Goal: Transaction & Acquisition: Book appointment/travel/reservation

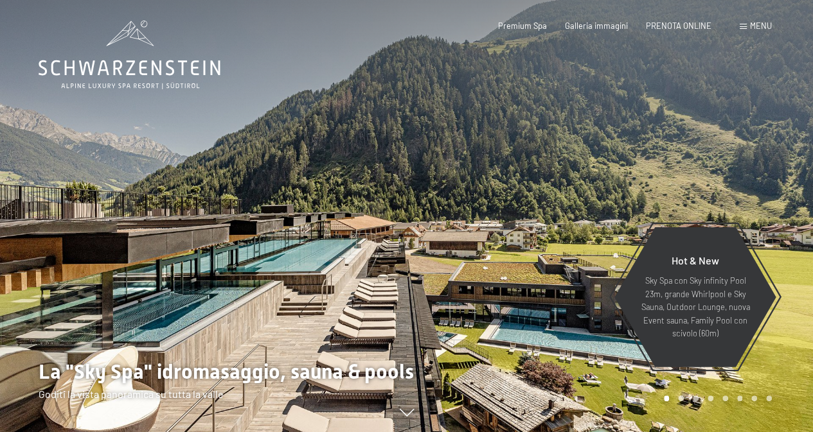
click at [681, 25] on span "PRENOTA ONLINE" at bounding box center [679, 26] width 66 height 10
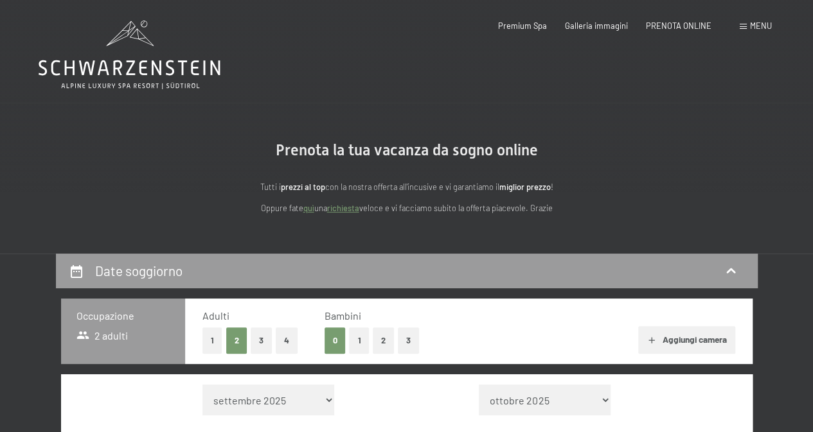
scroll to position [378, 0]
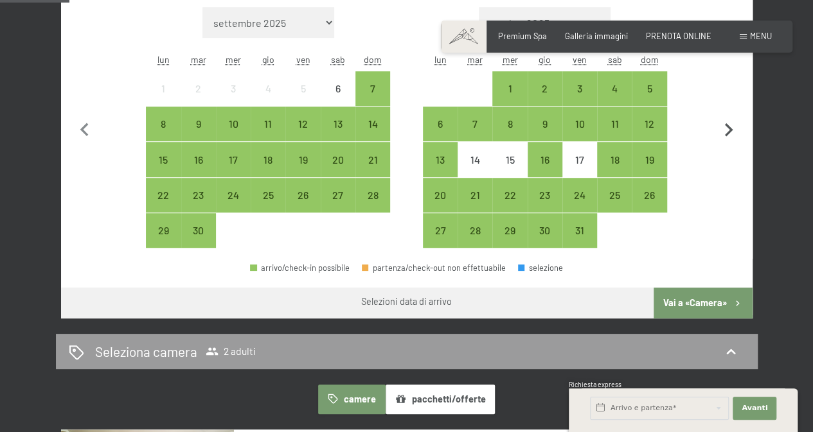
click at [732, 124] on icon "button" at bounding box center [728, 130] width 27 height 27
select select "2025-10-01"
select select "2025-11-01"
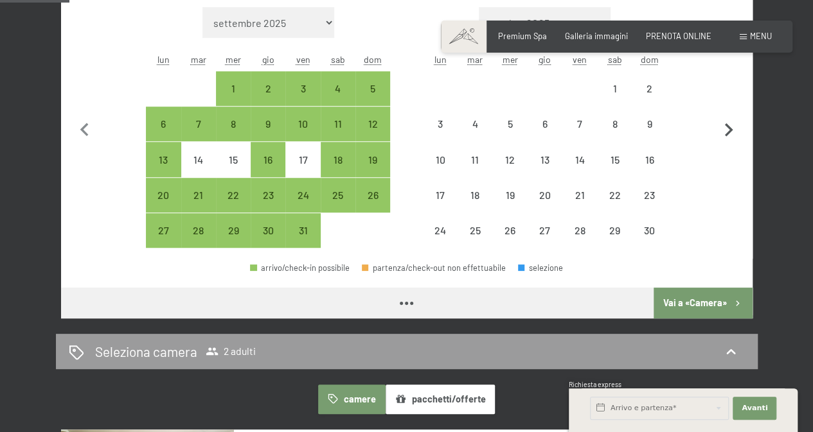
select select "2025-10-01"
select select "2025-11-01"
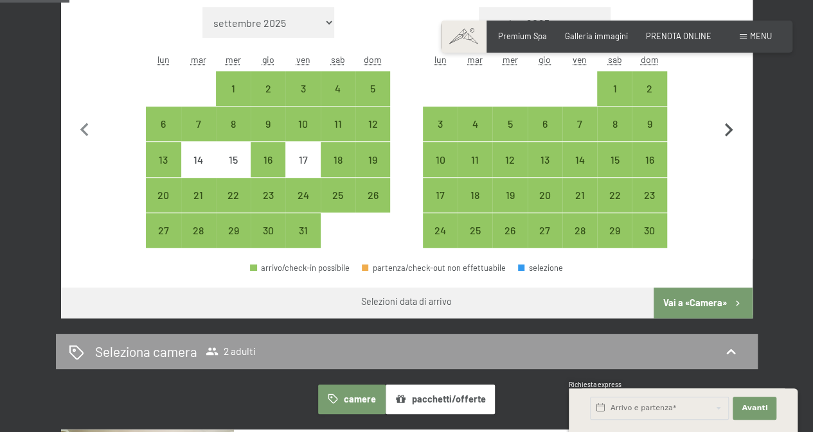
click at [727, 132] on icon "button" at bounding box center [729, 129] width 8 height 13
select select "2025-11-01"
select select "2025-12-01"
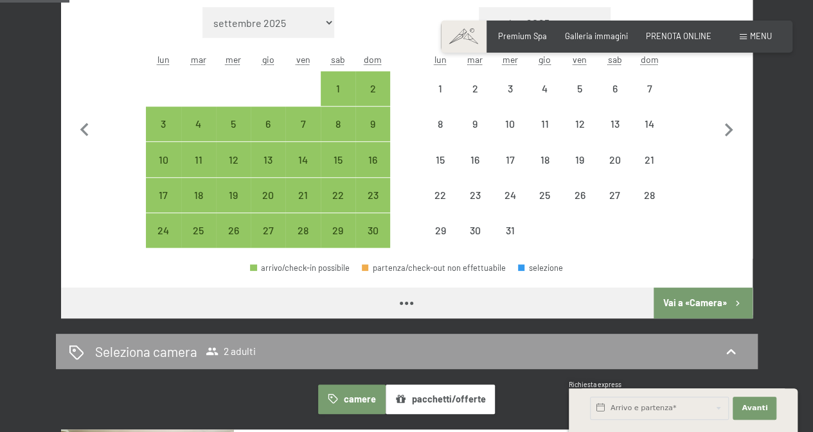
select select "2025-11-01"
select select "2025-12-01"
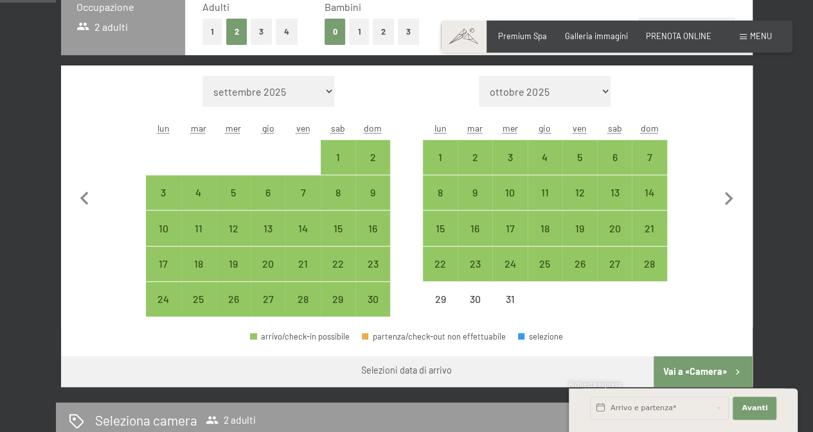
scroll to position [301, 0]
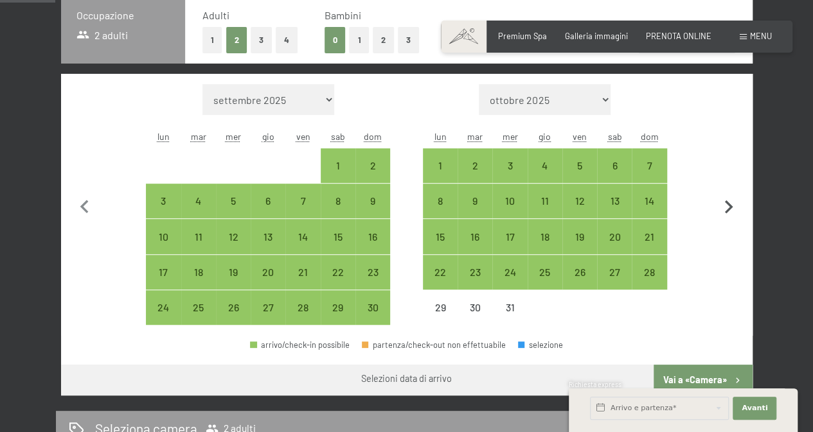
click at [727, 206] on icon "button" at bounding box center [728, 207] width 27 height 27
select select "2025-12-01"
select select "2026-01-01"
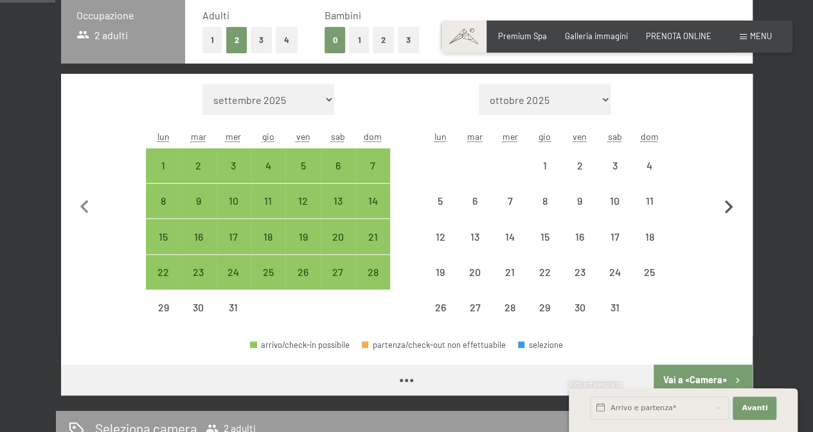
select select "2025-12-01"
select select "2026-01-01"
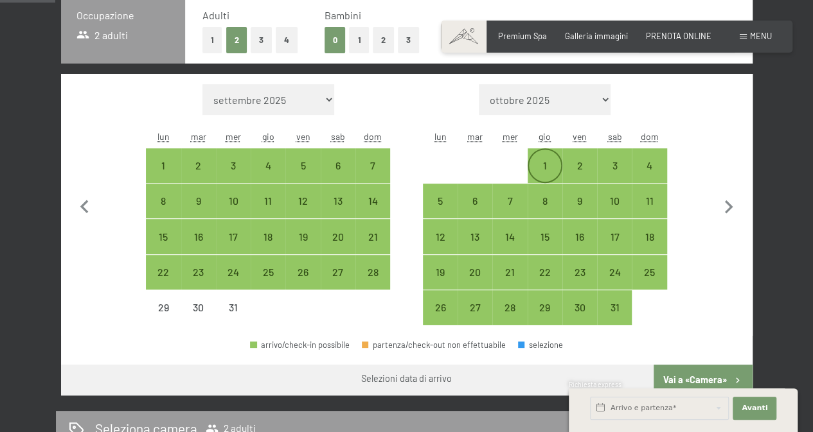
click at [535, 172] on div "1" at bounding box center [545, 177] width 32 height 32
select select "2025-12-01"
select select "2026-01-01"
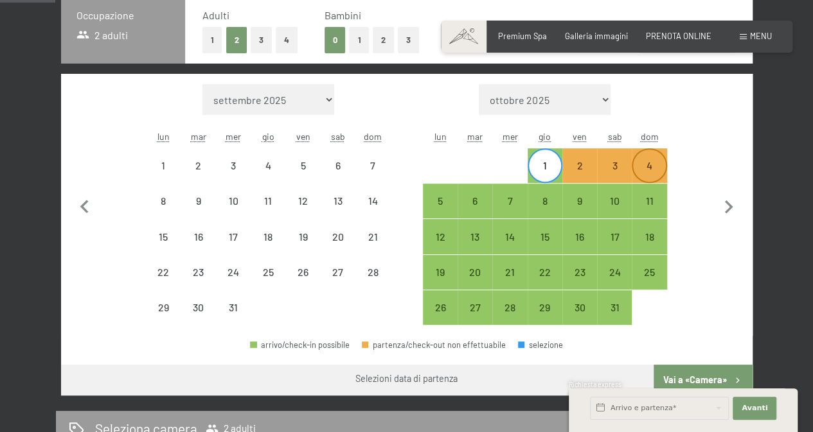
click at [641, 168] on div "4" at bounding box center [649, 177] width 32 height 32
select select "2025-12-01"
select select "2026-01-01"
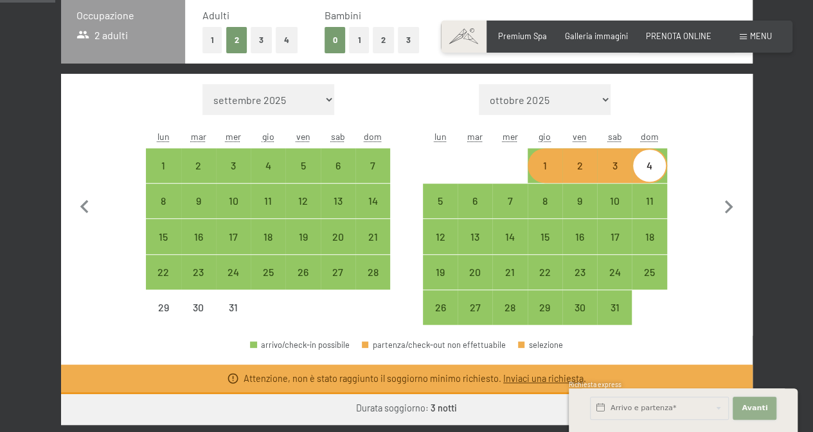
click at [762, 404] on span "Avanti" at bounding box center [754, 408] width 26 height 10
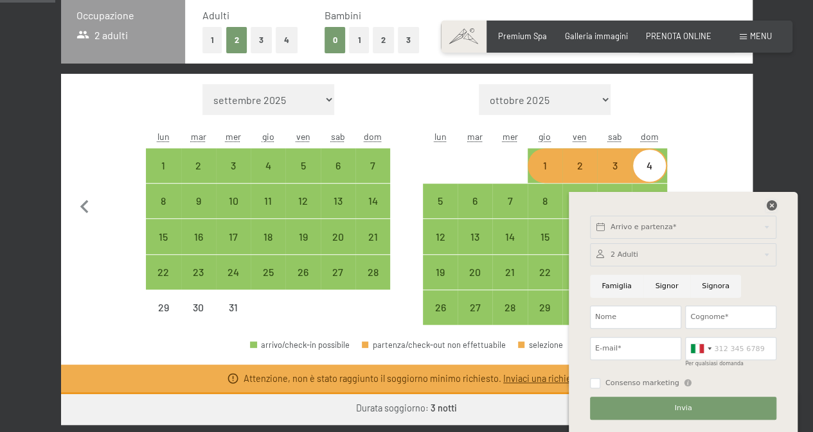
click at [772, 202] on icon at bounding box center [771, 205] width 10 height 10
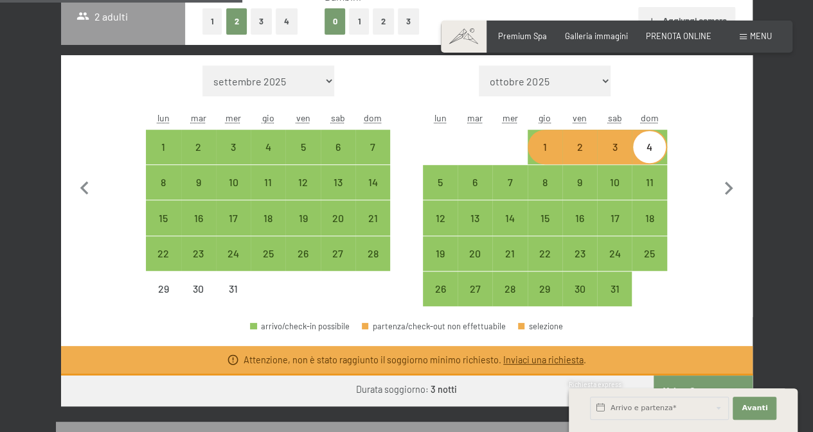
scroll to position [292, 0]
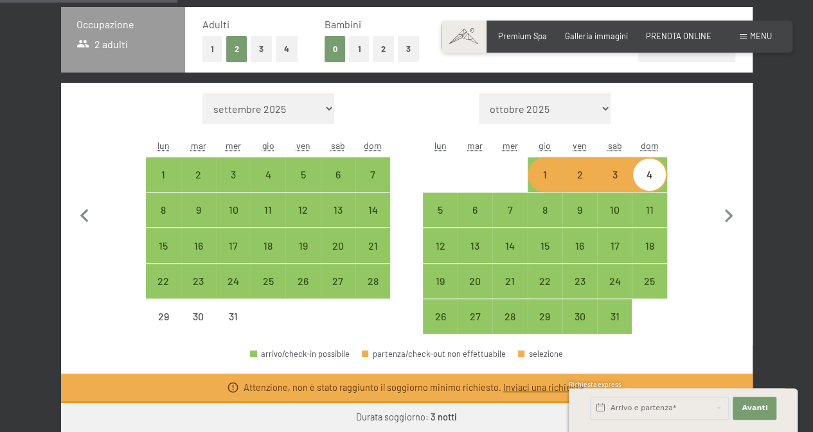
click at [551, 175] on div "1" at bounding box center [545, 186] width 32 height 32
select select "2025-12-01"
select select "2026-01-01"
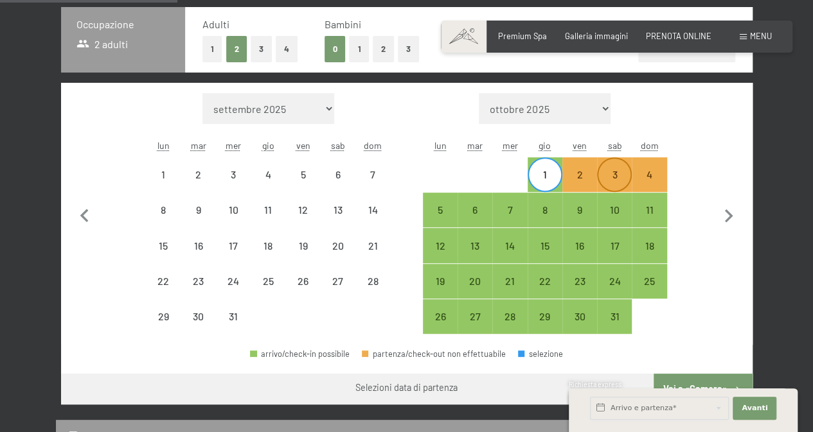
click at [618, 171] on div "3" at bounding box center [614, 186] width 32 height 32
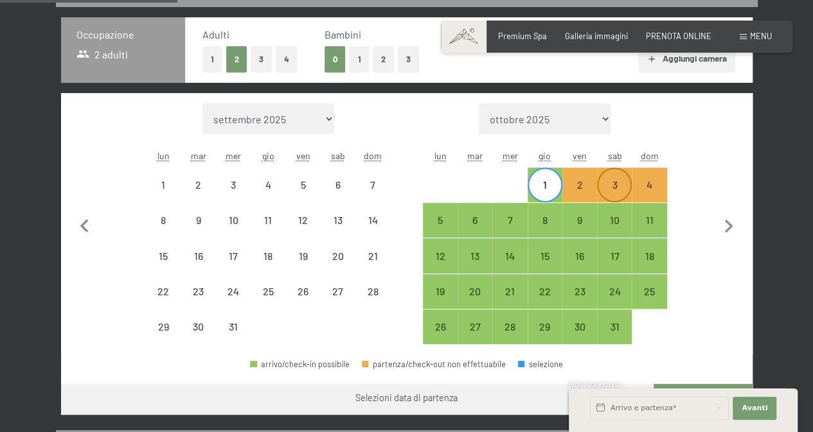
select select "2025-12-01"
select select "2026-01-01"
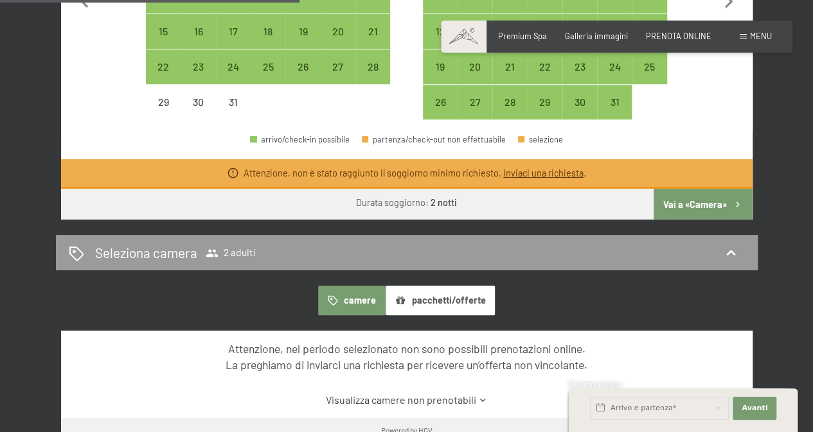
scroll to position [511, 0]
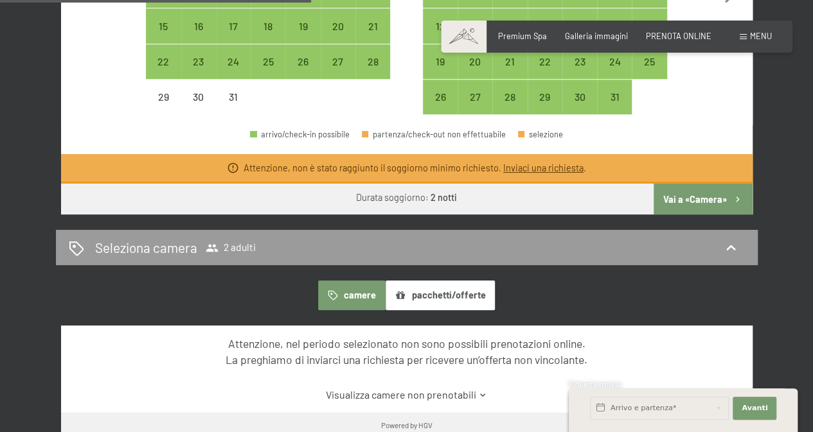
click at [713, 197] on button "Vai a «Camera»" at bounding box center [702, 199] width 98 height 31
select select "2025-12-01"
select select "2026-01-01"
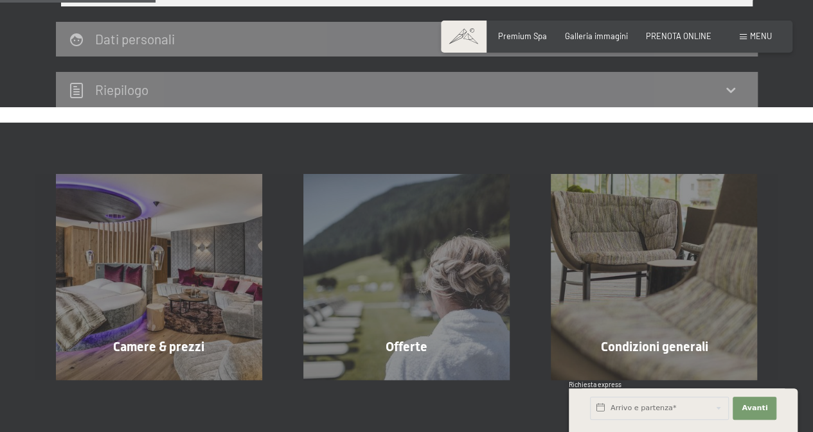
scroll to position [253, 0]
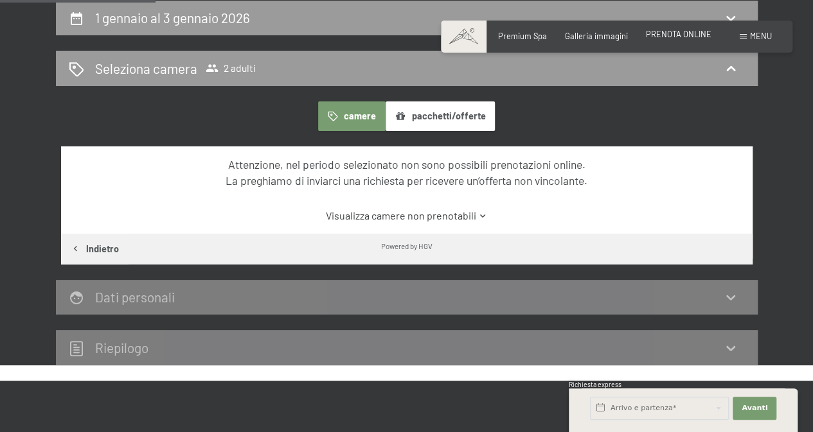
click at [669, 32] on span "PRENOTA ONLINE" at bounding box center [679, 34] width 66 height 10
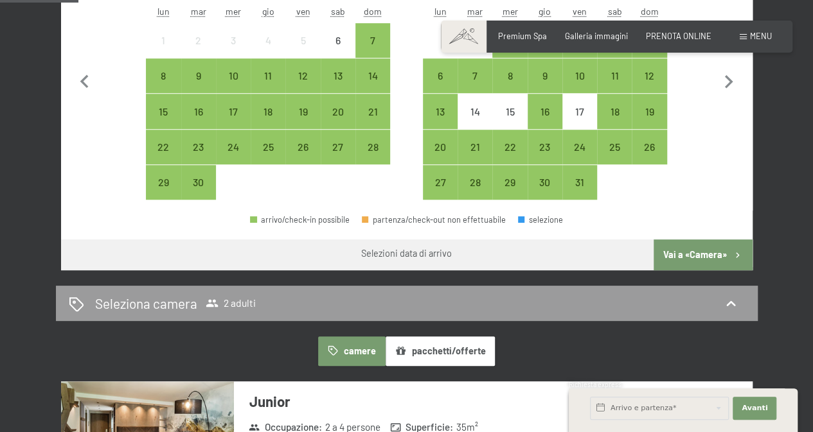
scroll to position [411, 0]
